Goal: Task Accomplishment & Management: Complete application form

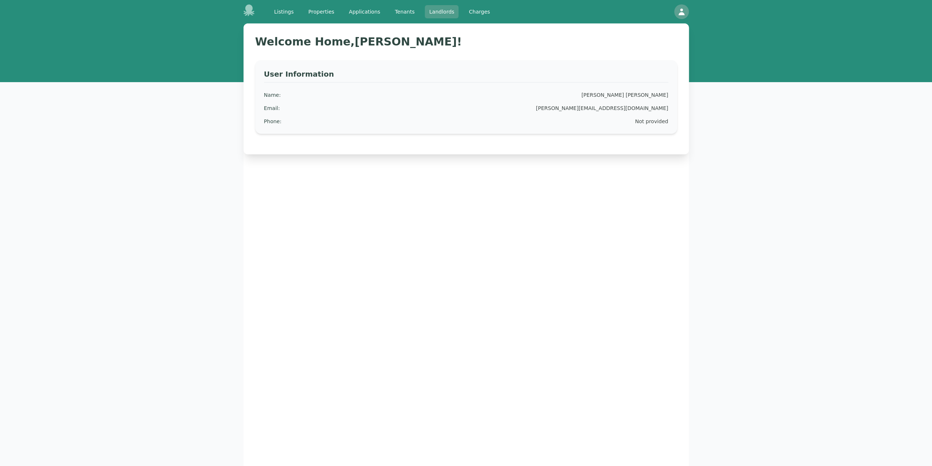
click at [436, 13] on link "Landlords" at bounding box center [442, 11] width 34 height 13
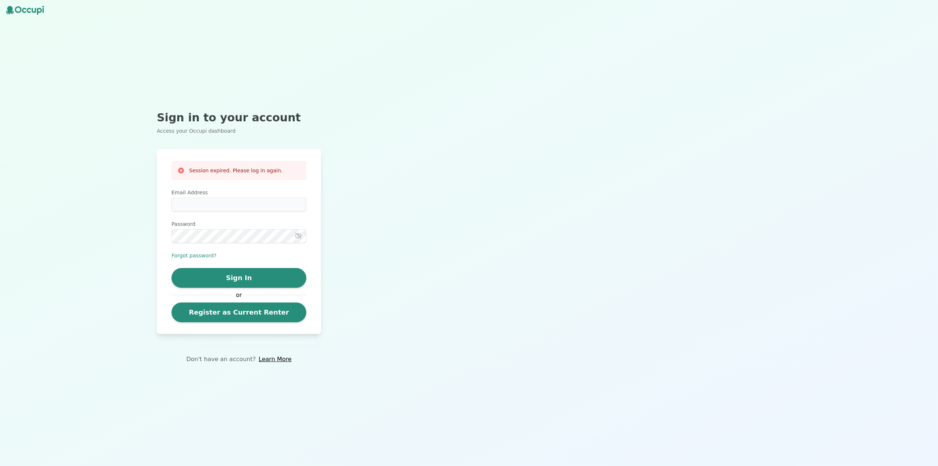
type input "**********"
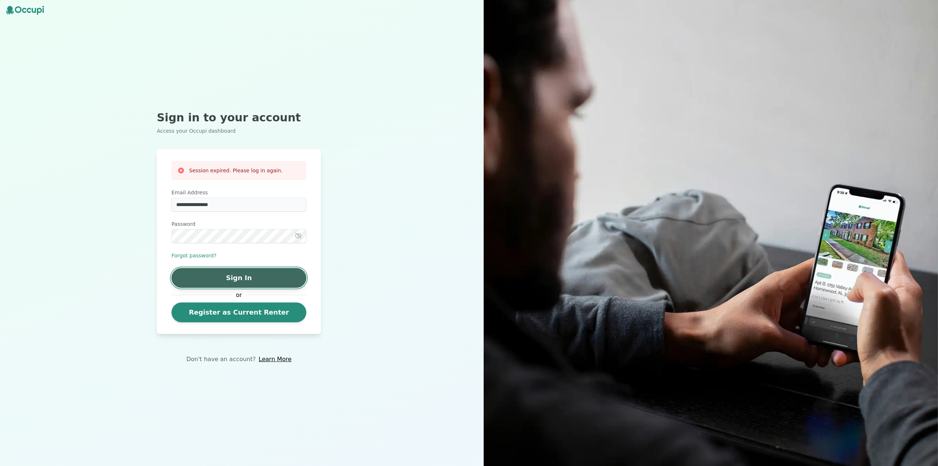
click at [253, 275] on button "Sign In" at bounding box center [238, 278] width 135 height 20
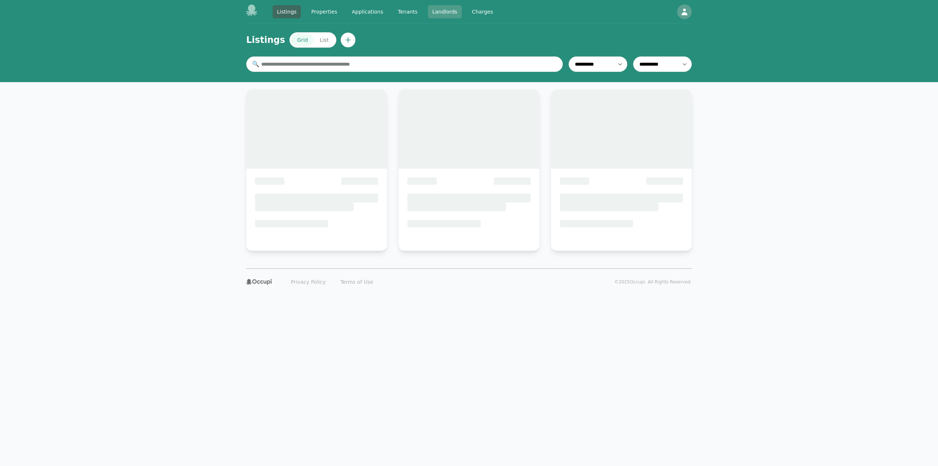
click at [432, 13] on link "Landlords" at bounding box center [445, 11] width 34 height 13
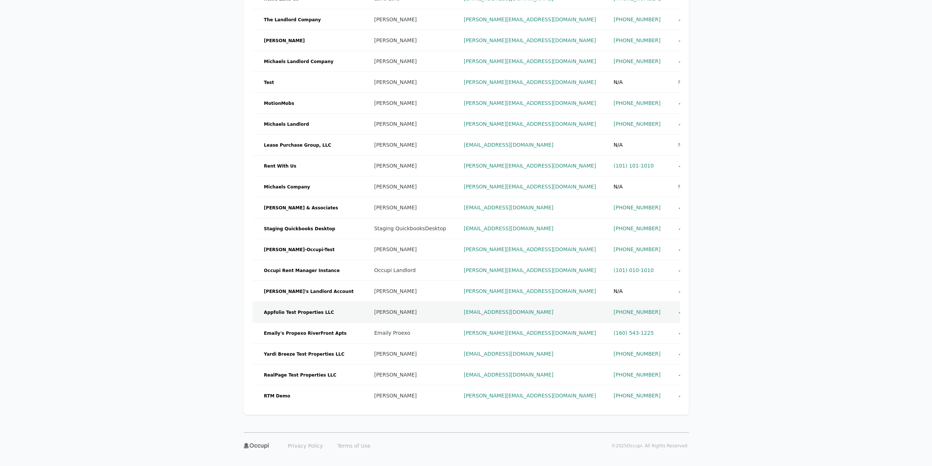
scroll to position [156, 0]
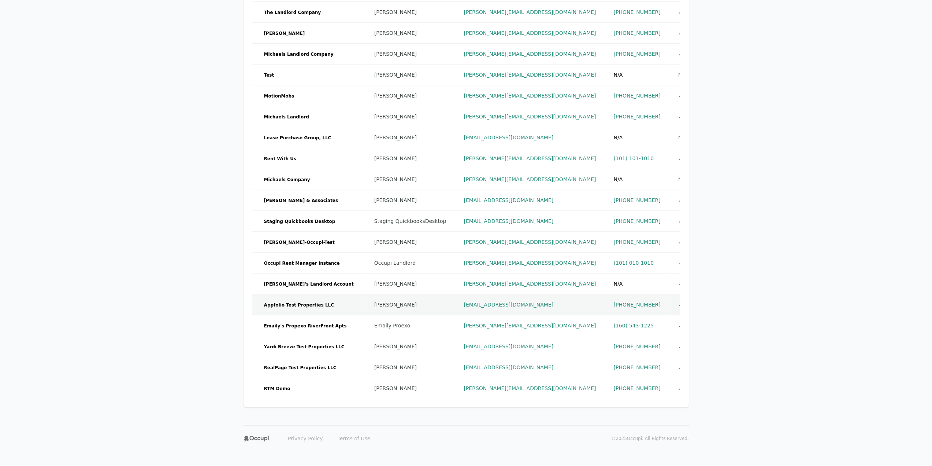
click at [331, 309] on td "Appfolio Test Properties LLC" at bounding box center [308, 304] width 113 height 21
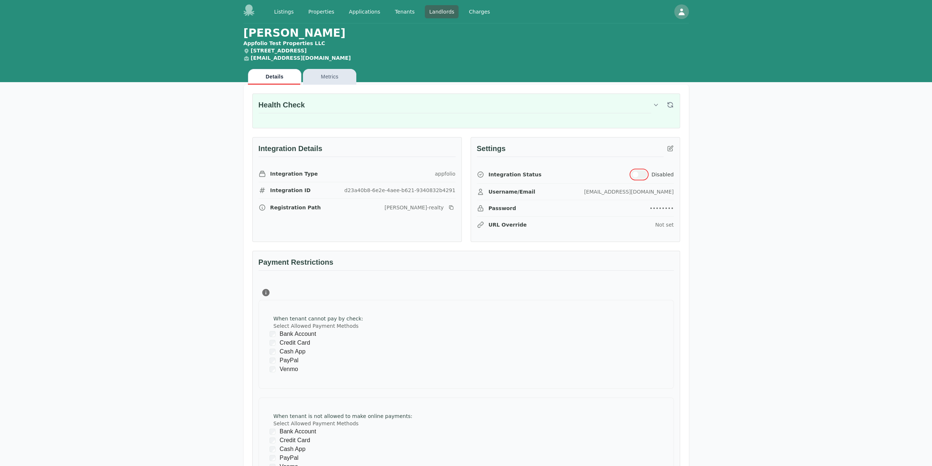
click at [644, 171] on button "button" at bounding box center [639, 174] width 16 height 9
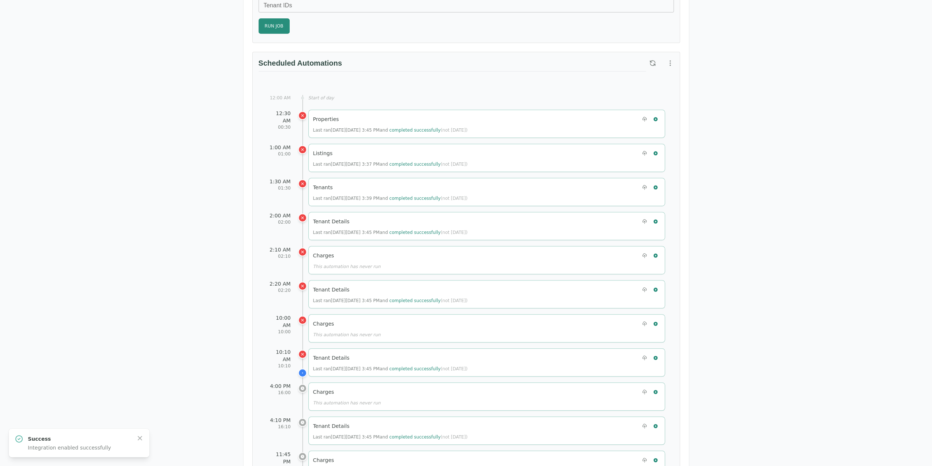
scroll to position [255, 0]
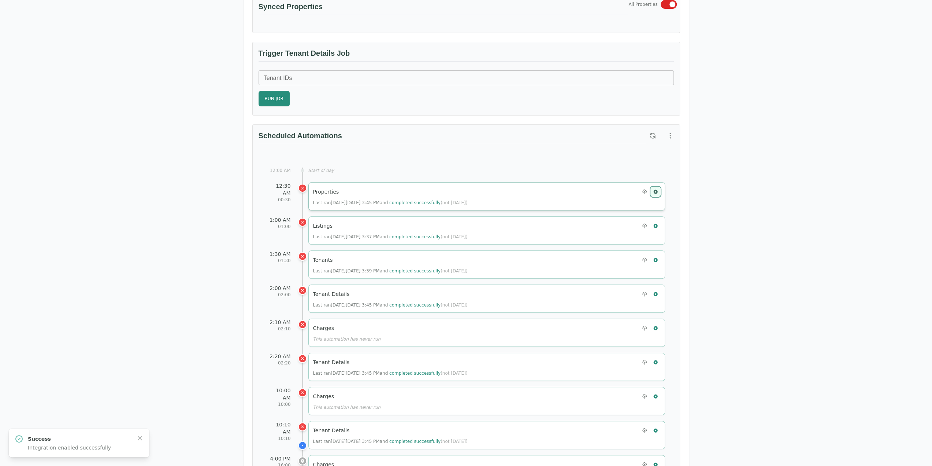
click at [657, 190] on icon "button" at bounding box center [656, 191] width 4 height 4
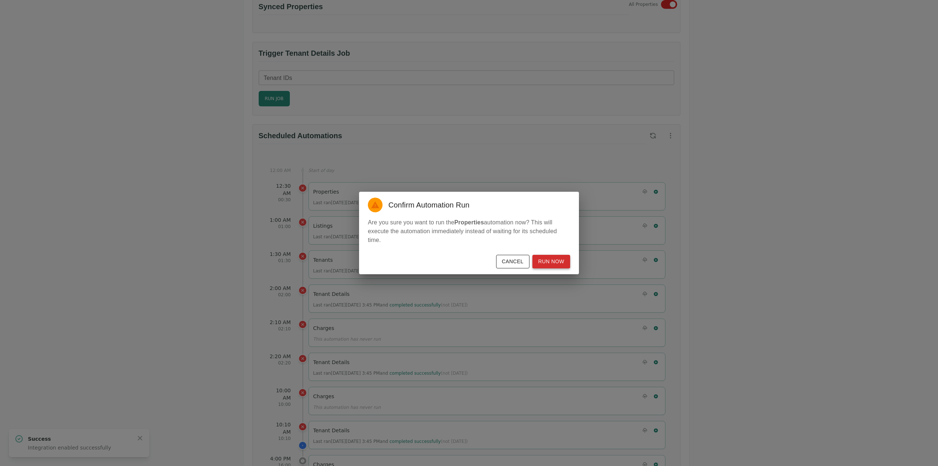
click at [554, 263] on button "Run Now" at bounding box center [551, 262] width 38 height 14
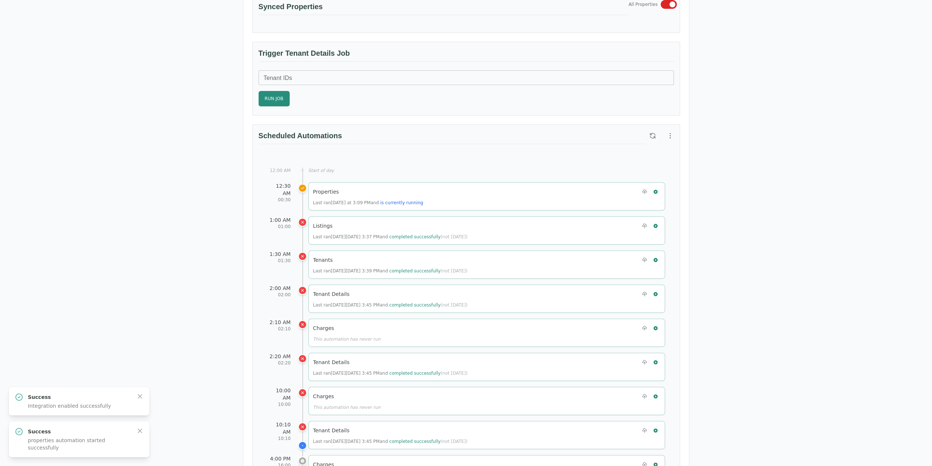
click at [654, 138] on button "button" at bounding box center [652, 135] width 13 height 13
click at [654, 221] on button "button" at bounding box center [656, 226] width 10 height 10
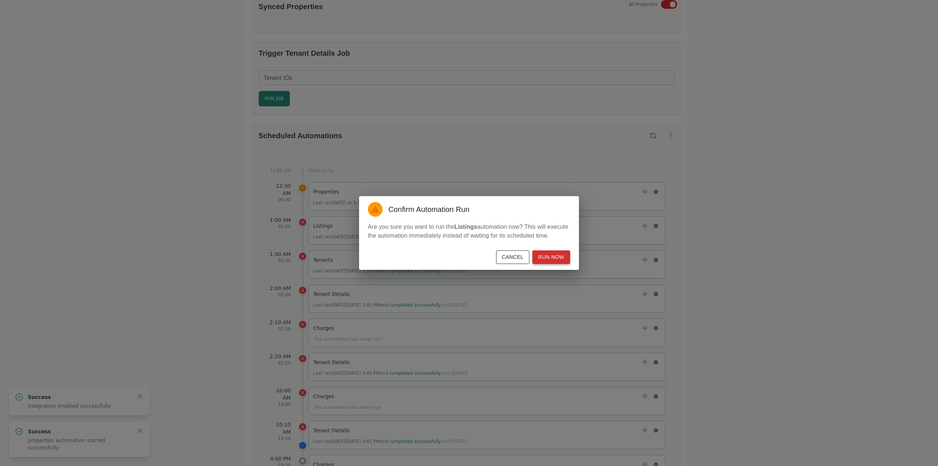
click at [542, 254] on button "Run Now" at bounding box center [551, 257] width 38 height 14
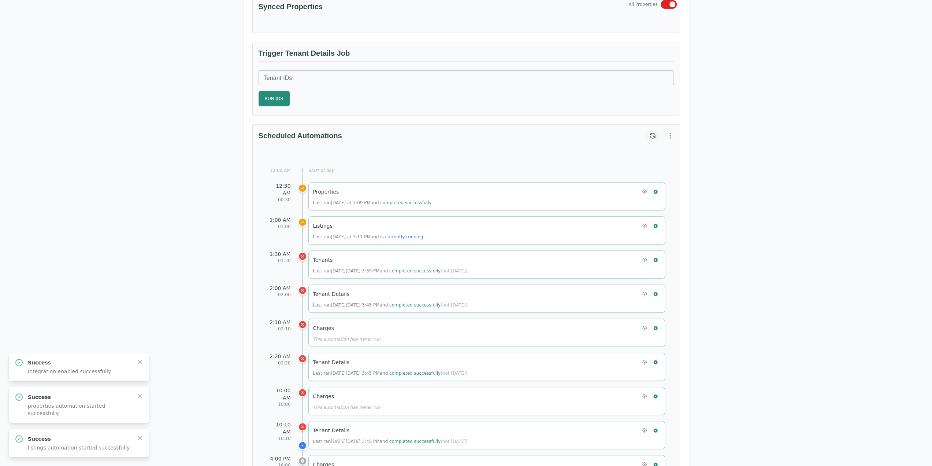
click at [657, 132] on button "button" at bounding box center [652, 135] width 13 height 13
click at [653, 257] on icon "button" at bounding box center [655, 259] width 5 height 5
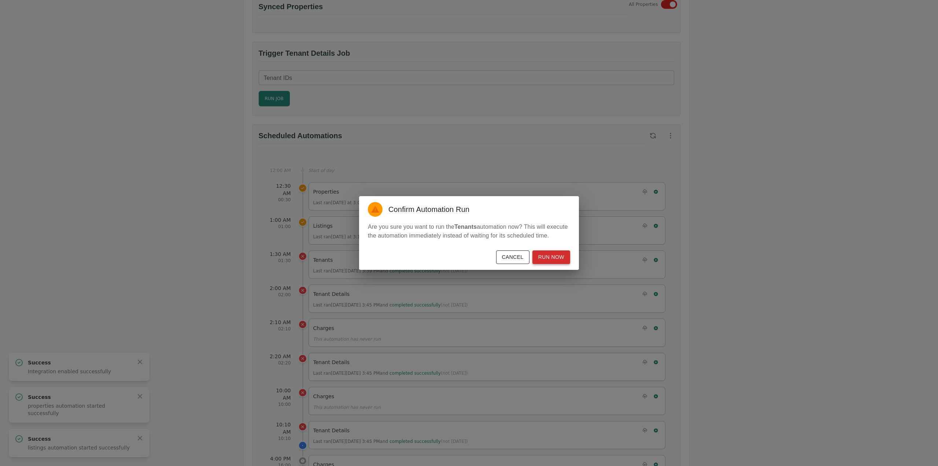
click at [549, 259] on button "Run Now" at bounding box center [551, 257] width 38 height 14
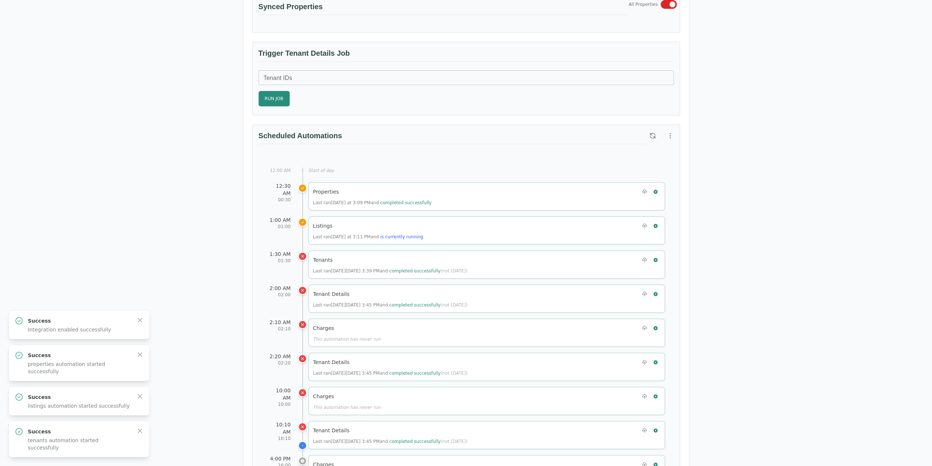
click at [651, 133] on icon "button" at bounding box center [652, 135] width 7 height 7
click at [647, 130] on button "button" at bounding box center [652, 135] width 13 height 13
click at [24, 143] on div "[PERSON_NAME] Appfolio Test Properties LLC [STREET_ADDRESS] [EMAIL_ADDRESS][DOM…" at bounding box center [466, 342] width 932 height 1149
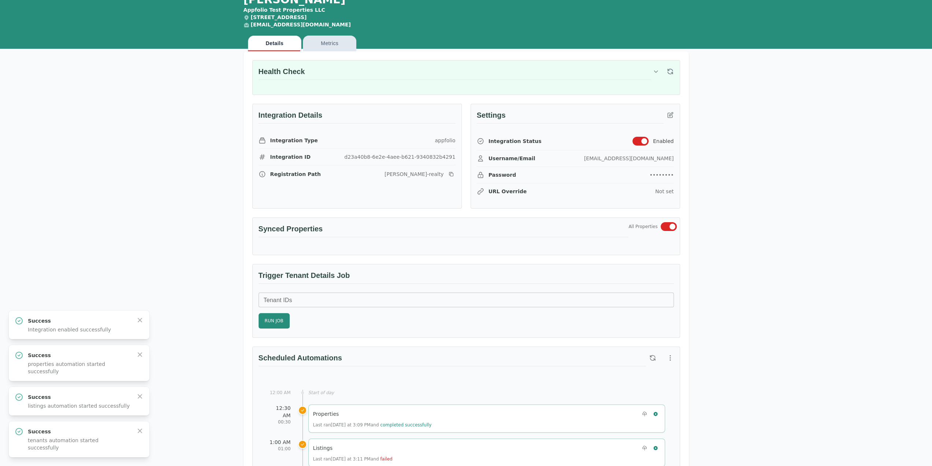
scroll to position [0, 0]
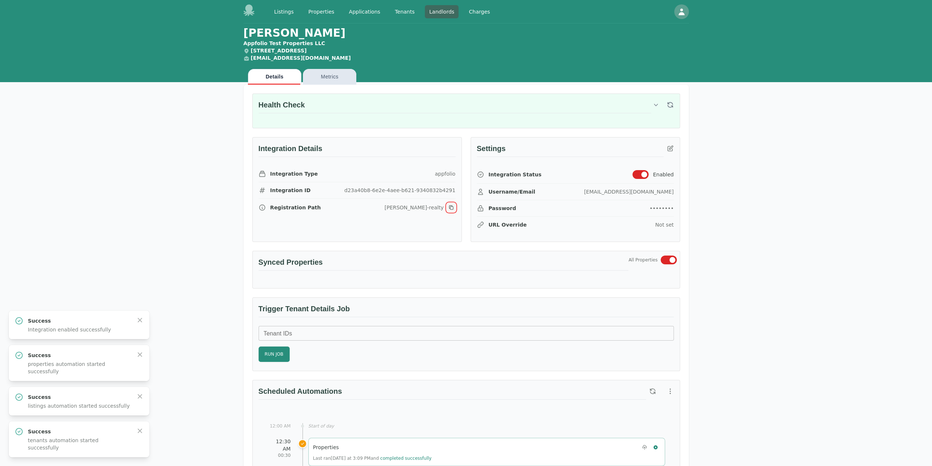
click at [454, 208] on icon "button" at bounding box center [451, 207] width 6 height 6
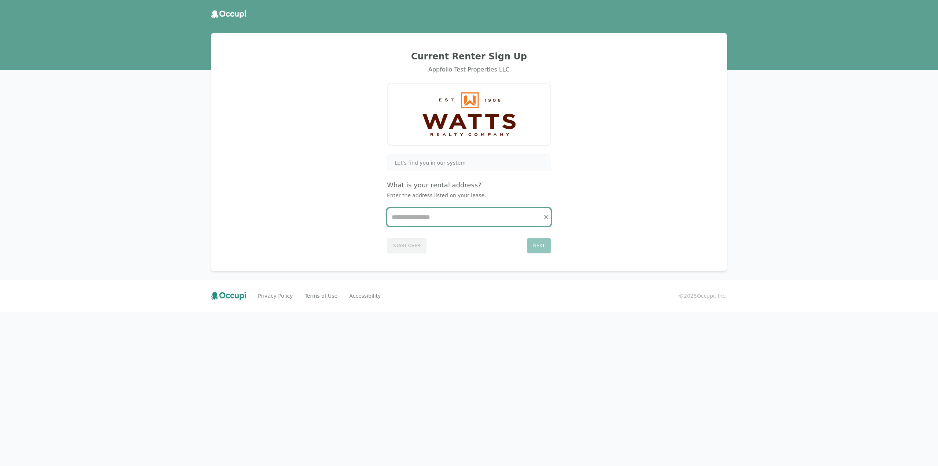
click at [435, 224] on input "Start typing..." at bounding box center [468, 217] width 163 height 18
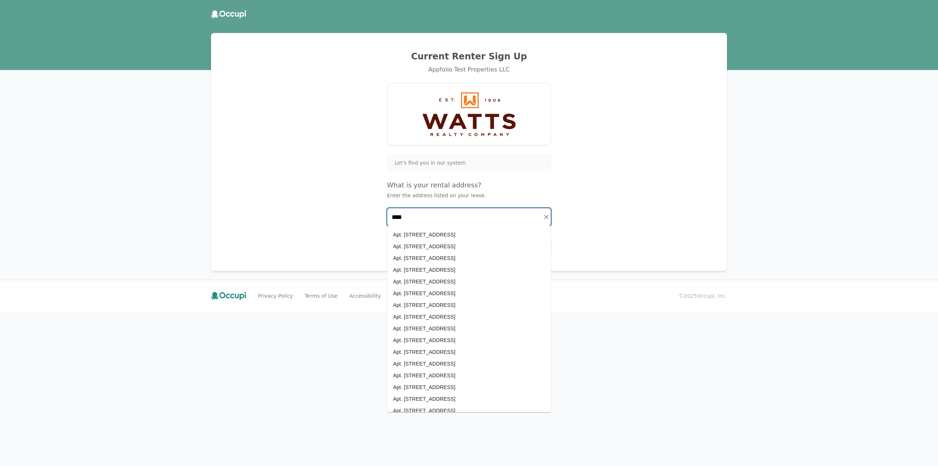
click at [486, 233] on li "Apt. 1, 1617 15th Avenue South, Birmingham, AL 35205" at bounding box center [469, 235] width 164 height 12
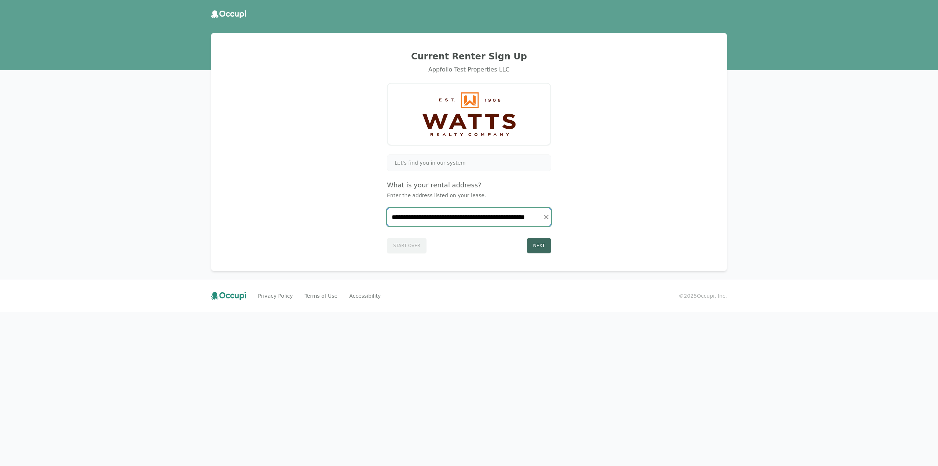
type input "**********"
click at [531, 243] on button "Next" at bounding box center [539, 245] width 24 height 15
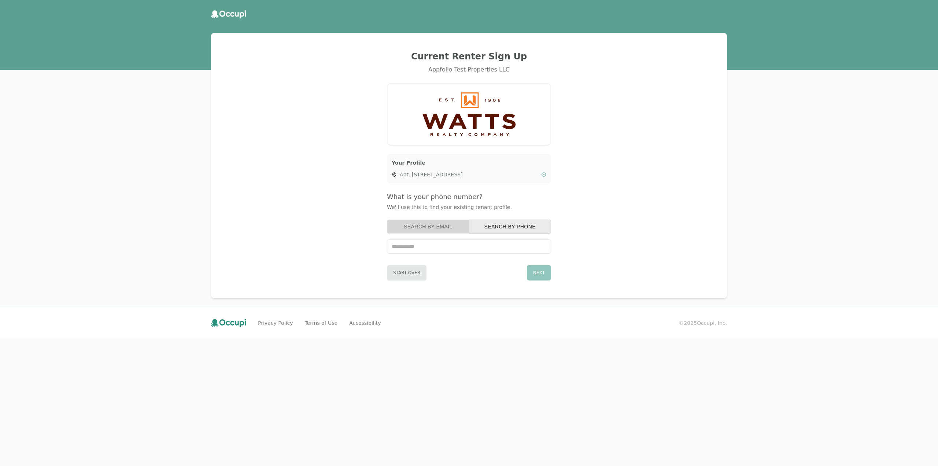
click at [441, 227] on button "Search by Email" at bounding box center [428, 226] width 82 height 14
type input "**********"
click at [544, 271] on button "Next" at bounding box center [539, 272] width 24 height 15
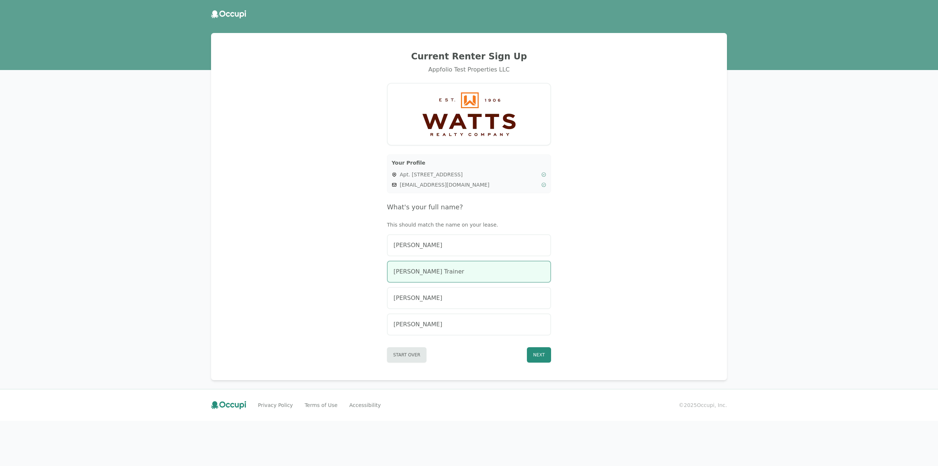
click at [550, 273] on button "Allen J. Trainer" at bounding box center [469, 272] width 164 height 22
click at [547, 359] on button "Next" at bounding box center [539, 354] width 24 height 15
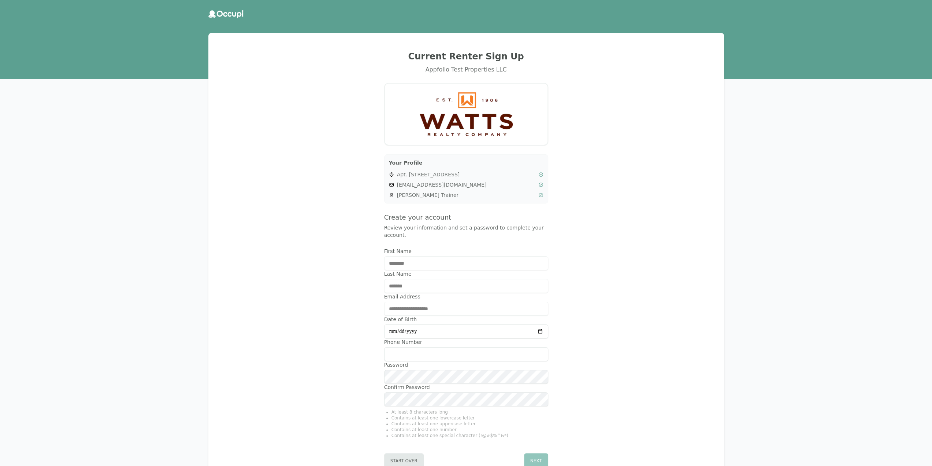
type input "**********"
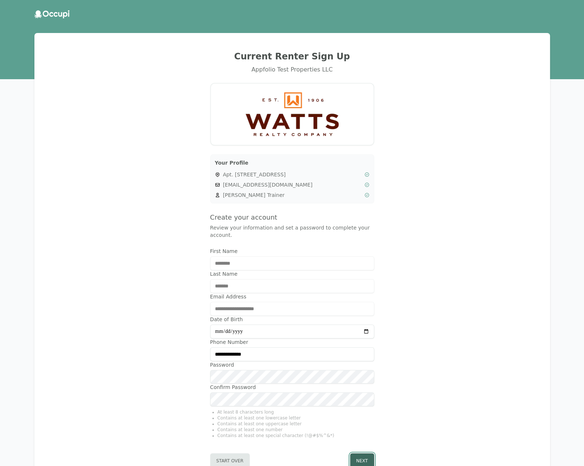
click at [358, 454] on button "Next" at bounding box center [362, 460] width 24 height 15
